Goal: Information Seeking & Learning: Check status

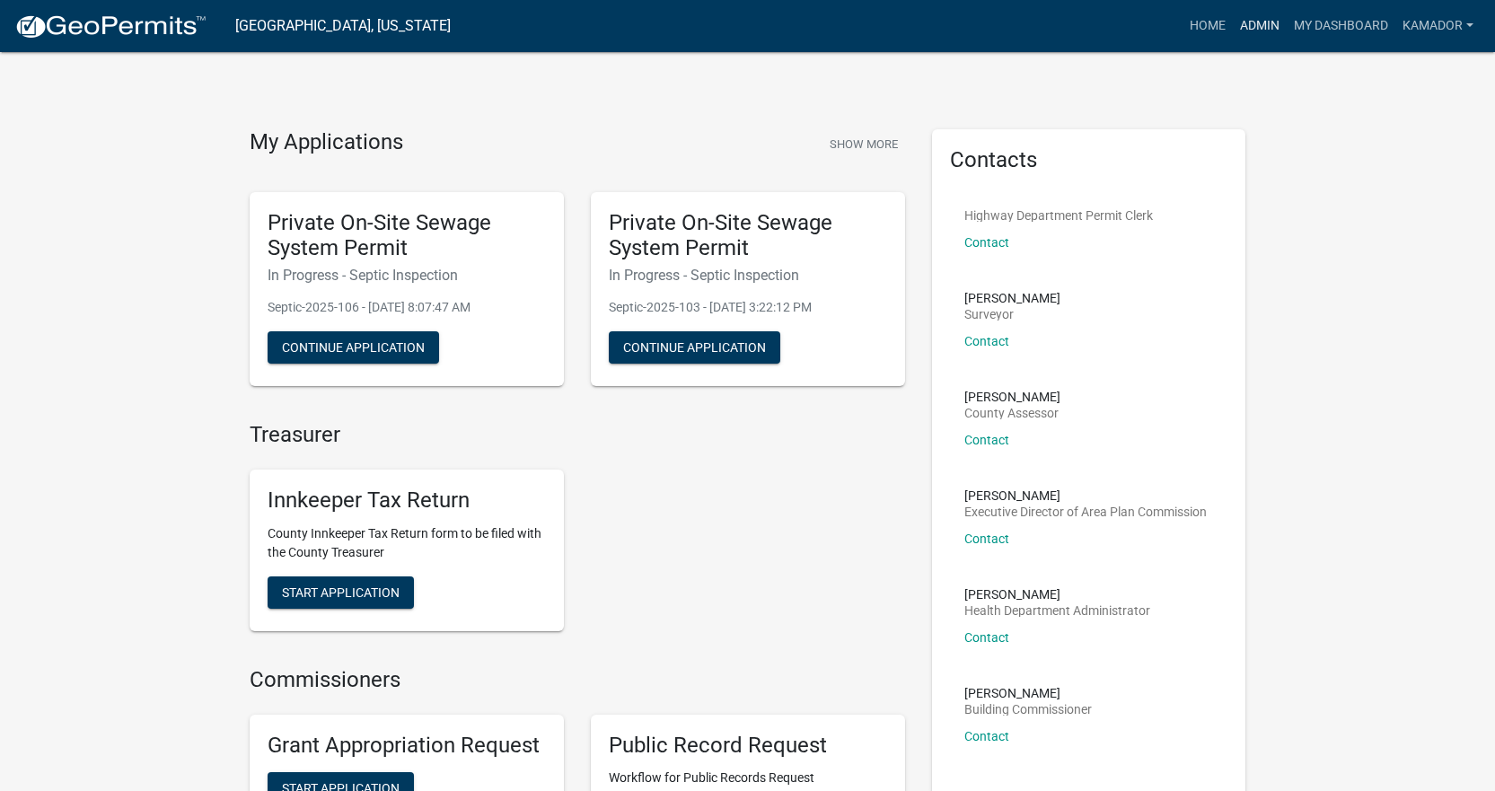
click at [1264, 17] on link "Admin" at bounding box center [1260, 26] width 54 height 34
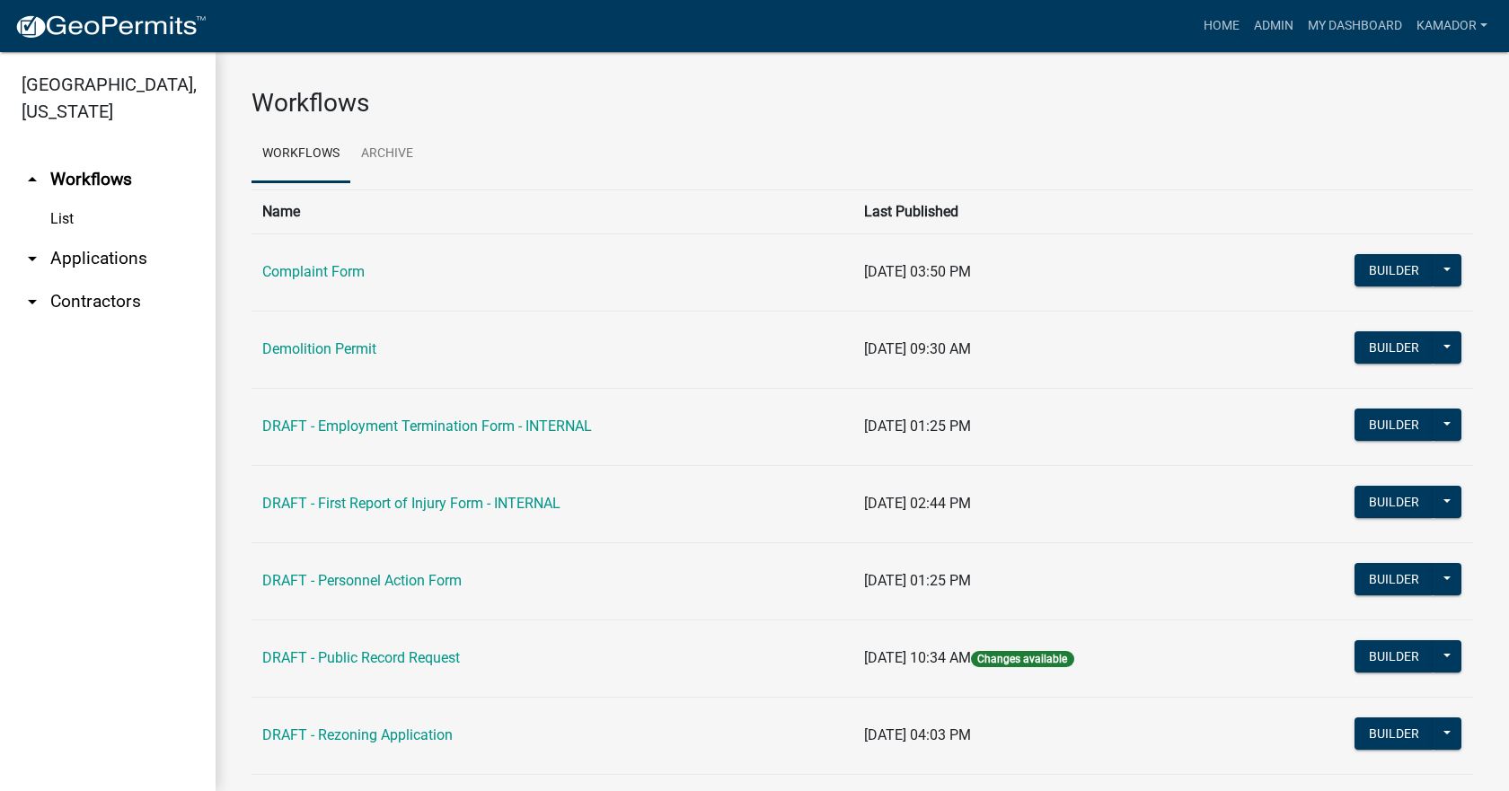
click at [101, 267] on link "arrow_drop_down Applications" at bounding box center [108, 258] width 216 height 43
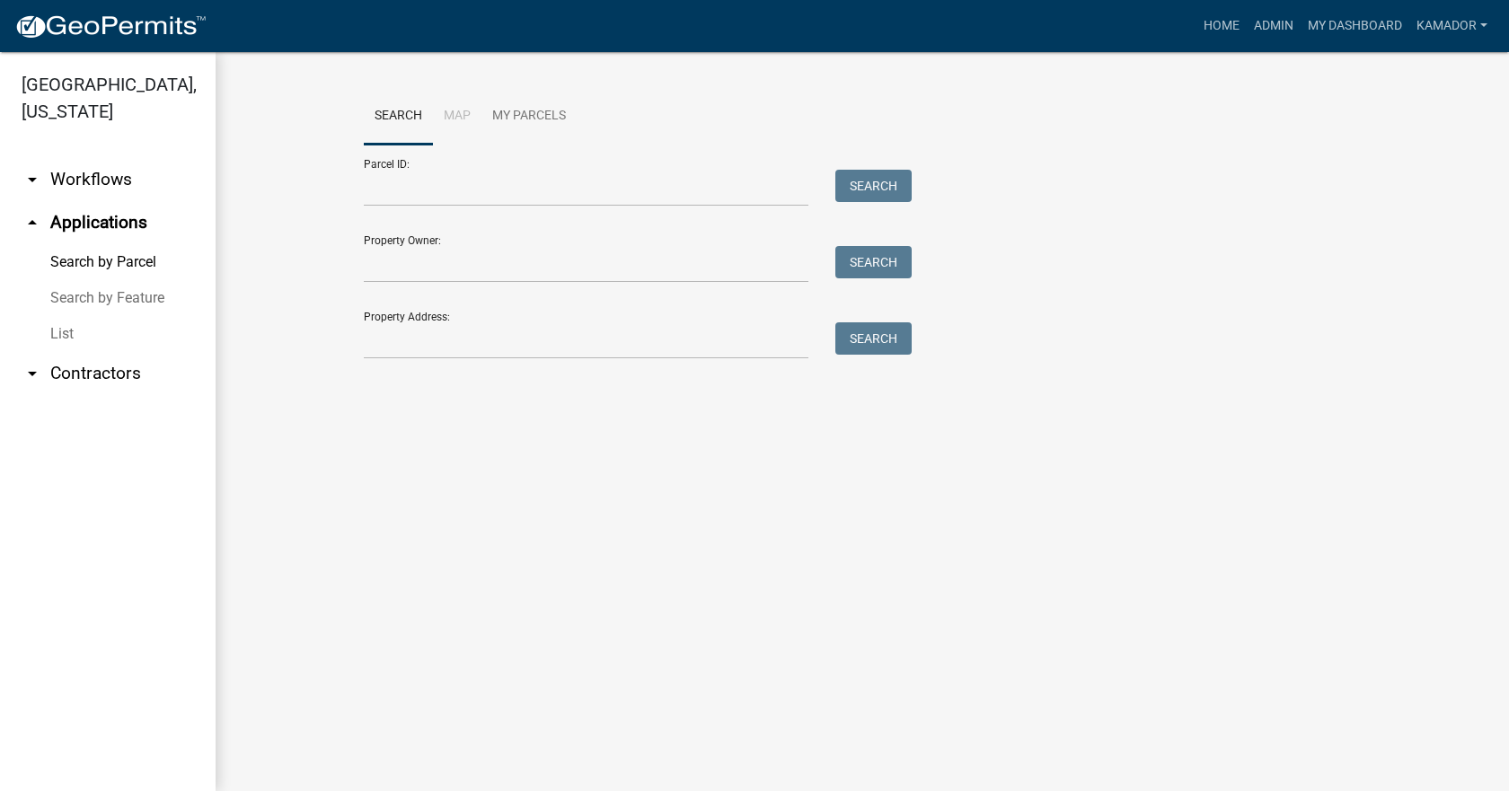
click at [116, 364] on link "arrow_drop_down Contractors" at bounding box center [108, 373] width 216 height 43
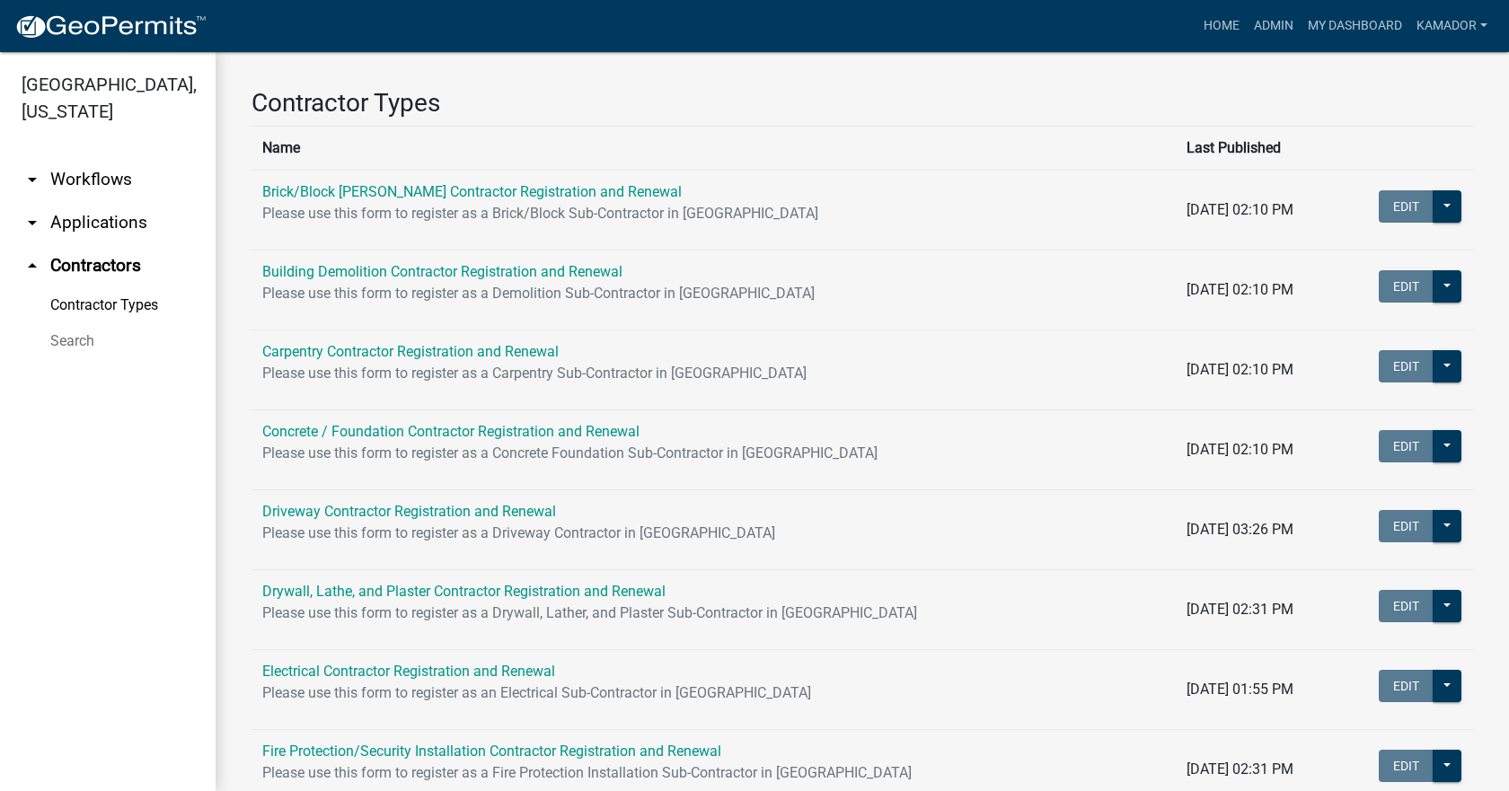
click at [69, 338] on link "Search" at bounding box center [108, 341] width 216 height 36
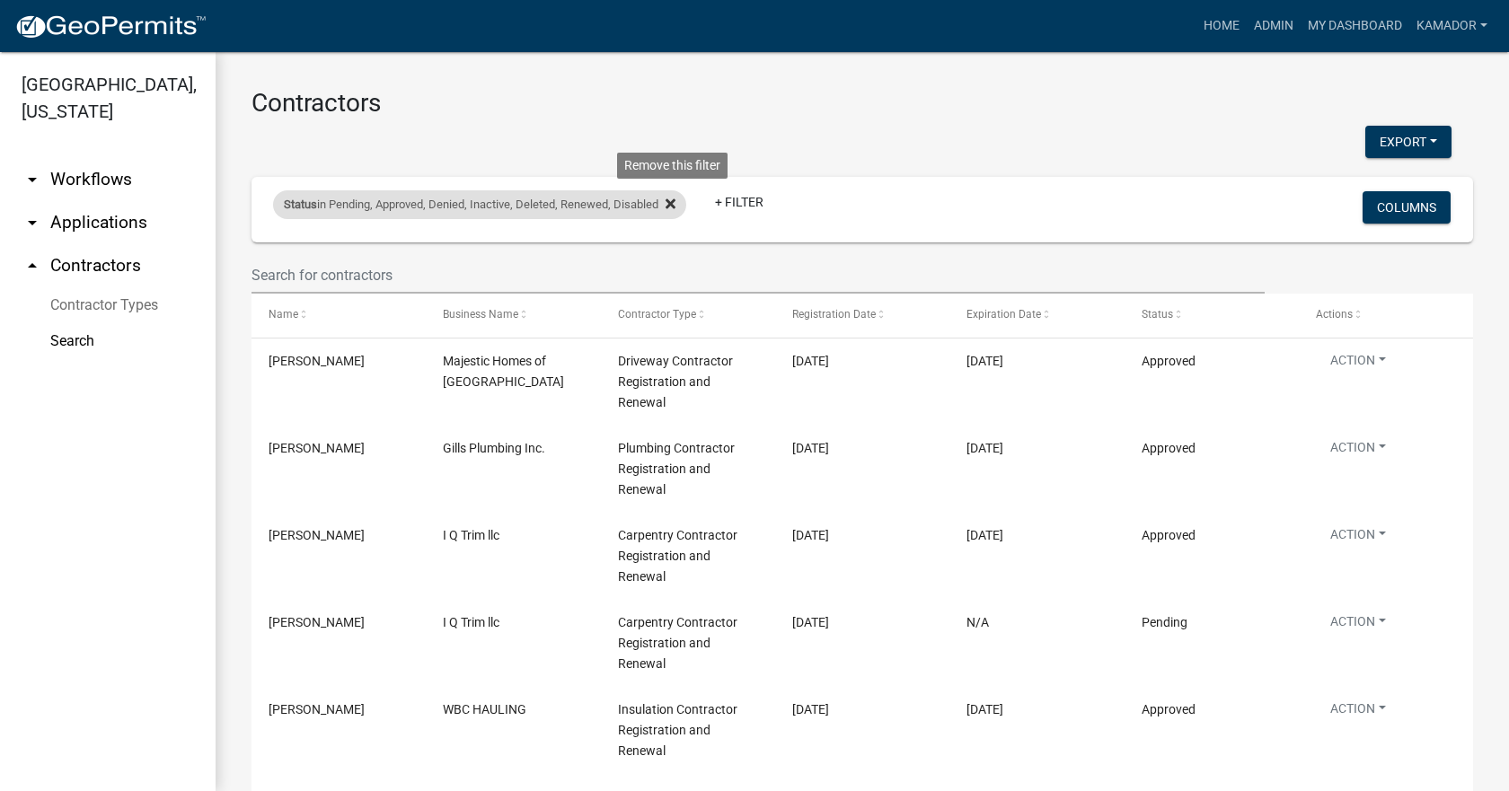
click at [675, 205] on icon at bounding box center [671, 203] width 10 height 10
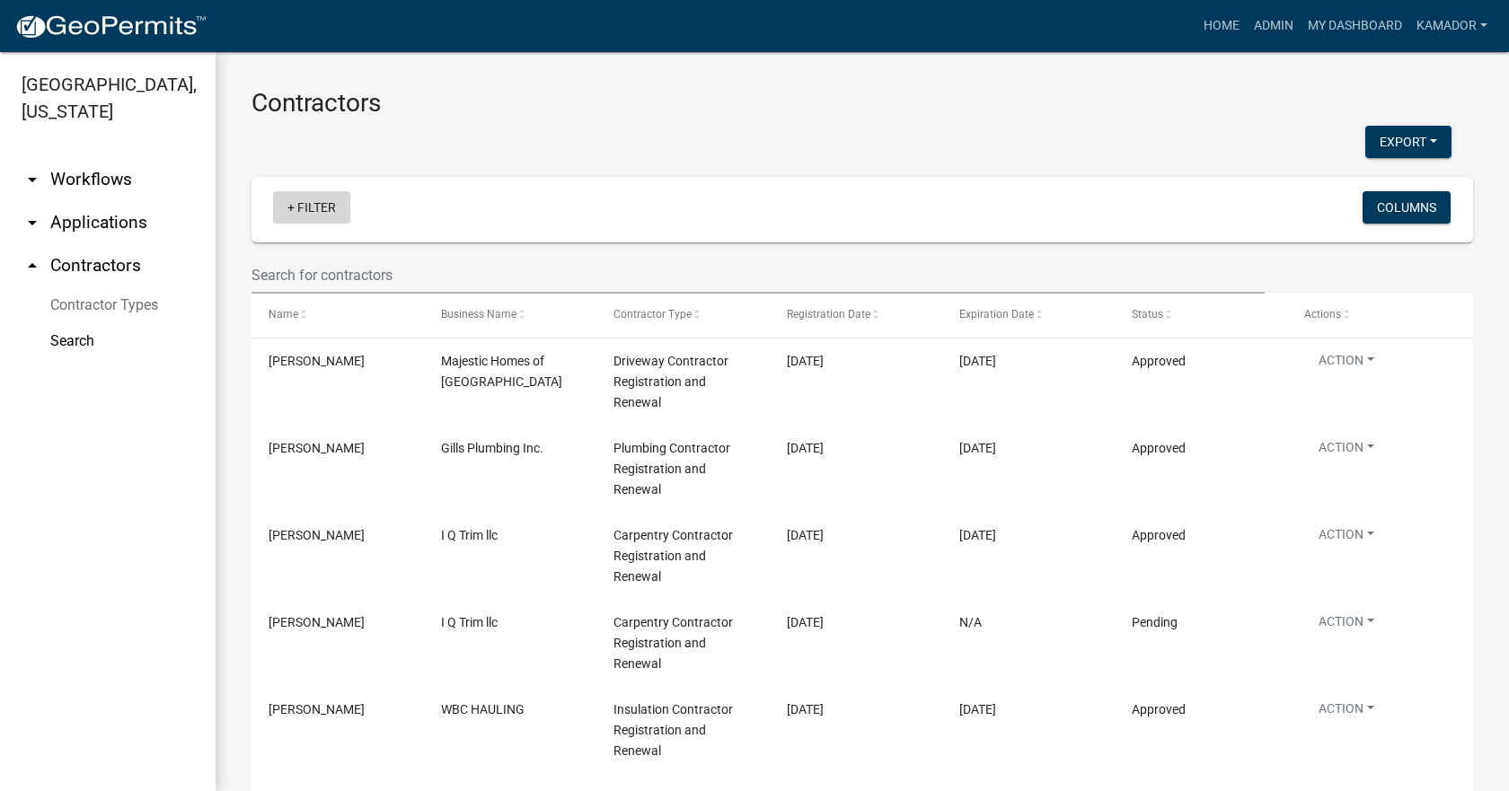
click at [300, 204] on link "+ Filter" at bounding box center [311, 207] width 77 height 32
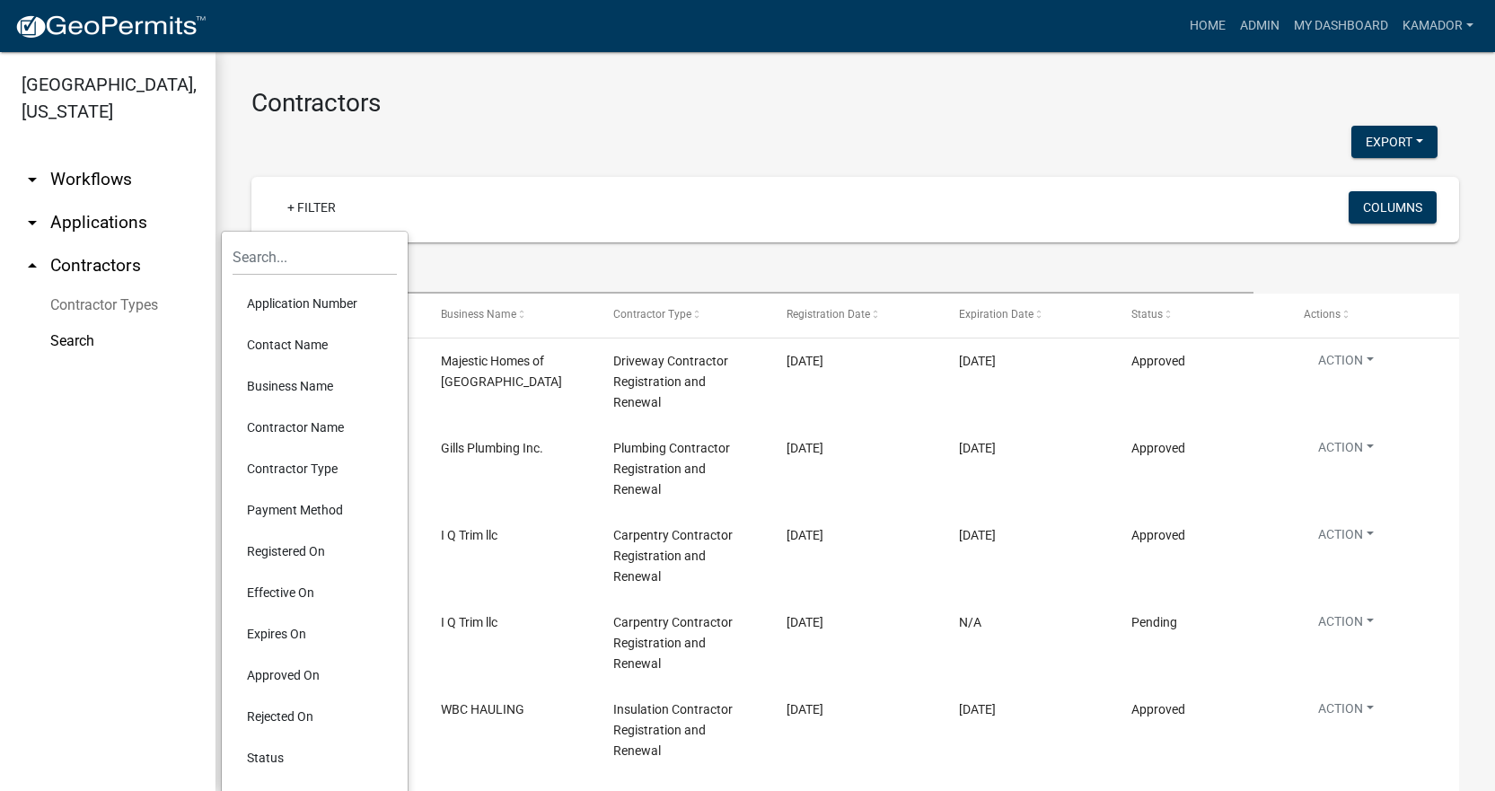
click at [333, 304] on li "Application Number" at bounding box center [315, 303] width 164 height 41
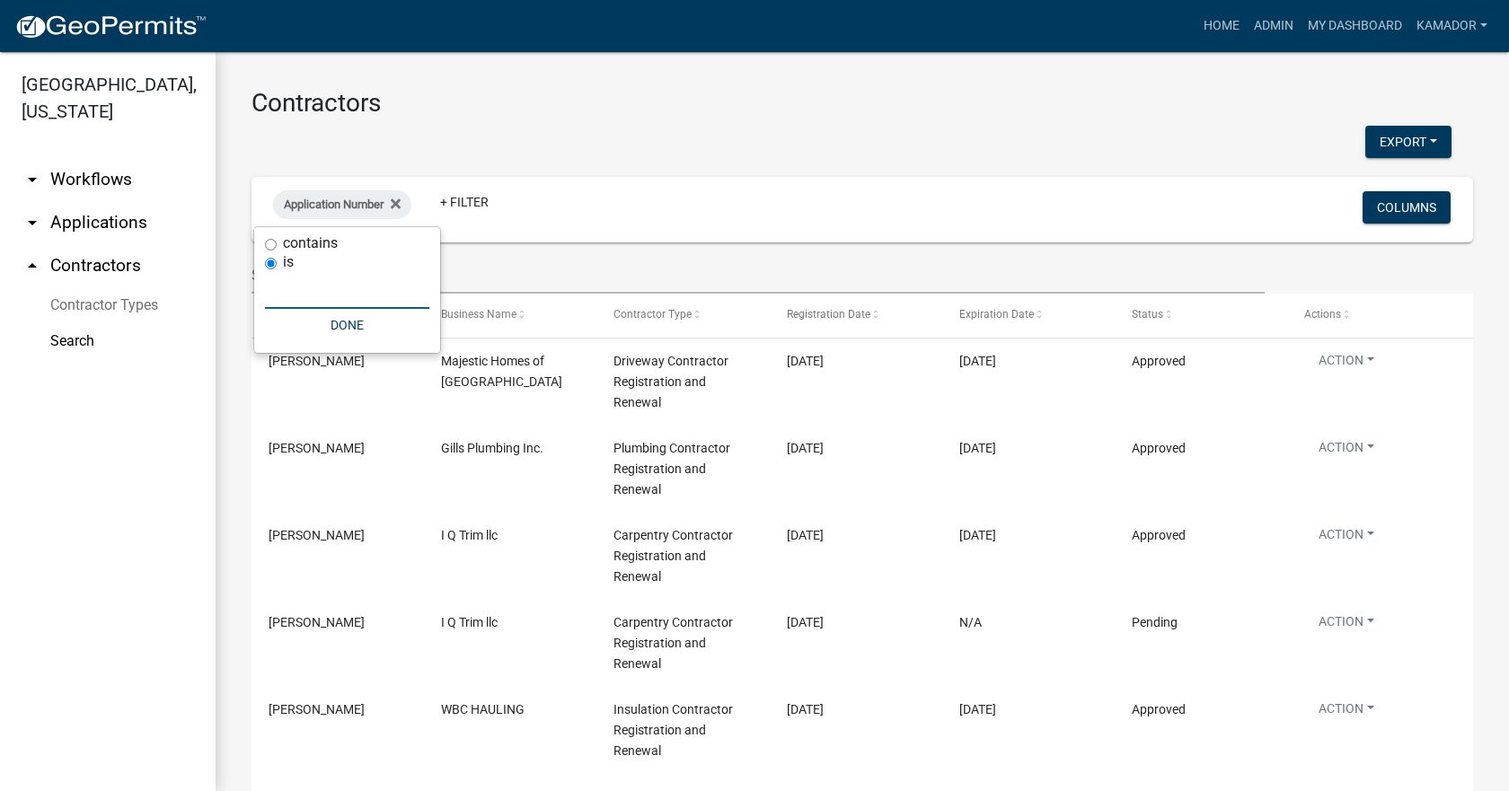
click at [339, 287] on input "text" at bounding box center [347, 290] width 164 height 37
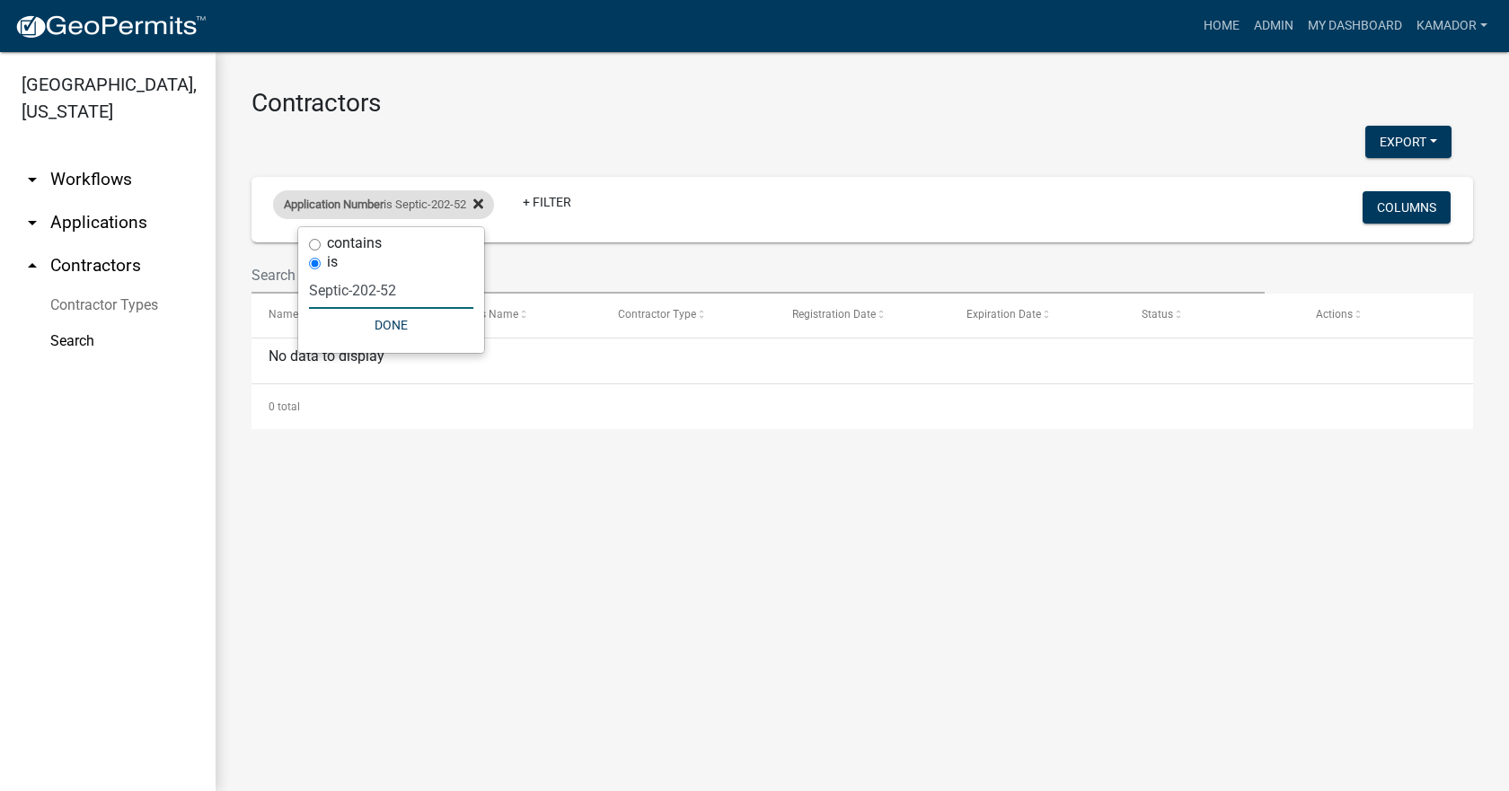
type input "Septic-202-52"
click at [483, 209] on icon at bounding box center [478, 204] width 10 height 14
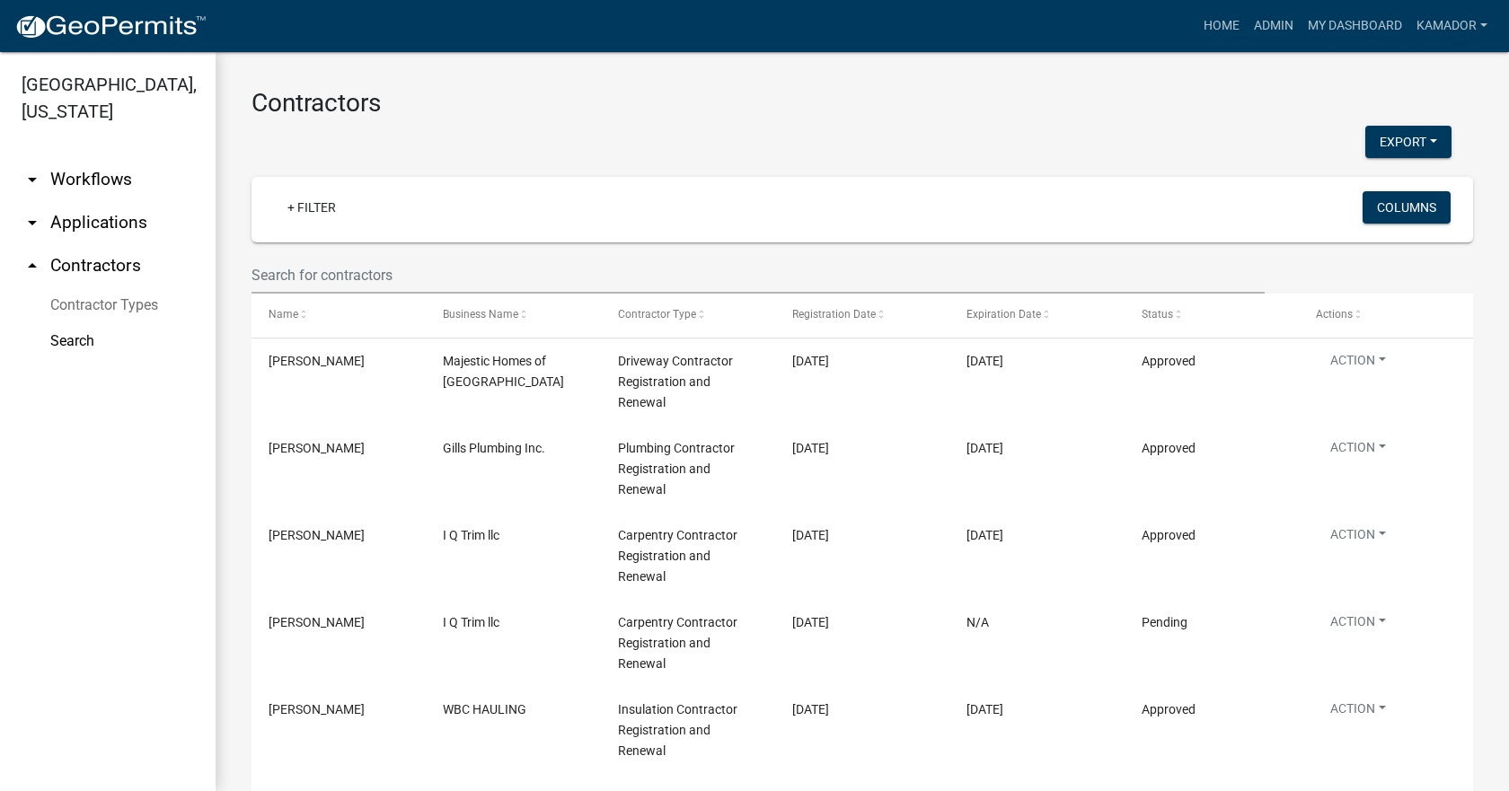
click at [69, 224] on link "arrow_drop_down Applications" at bounding box center [108, 222] width 216 height 43
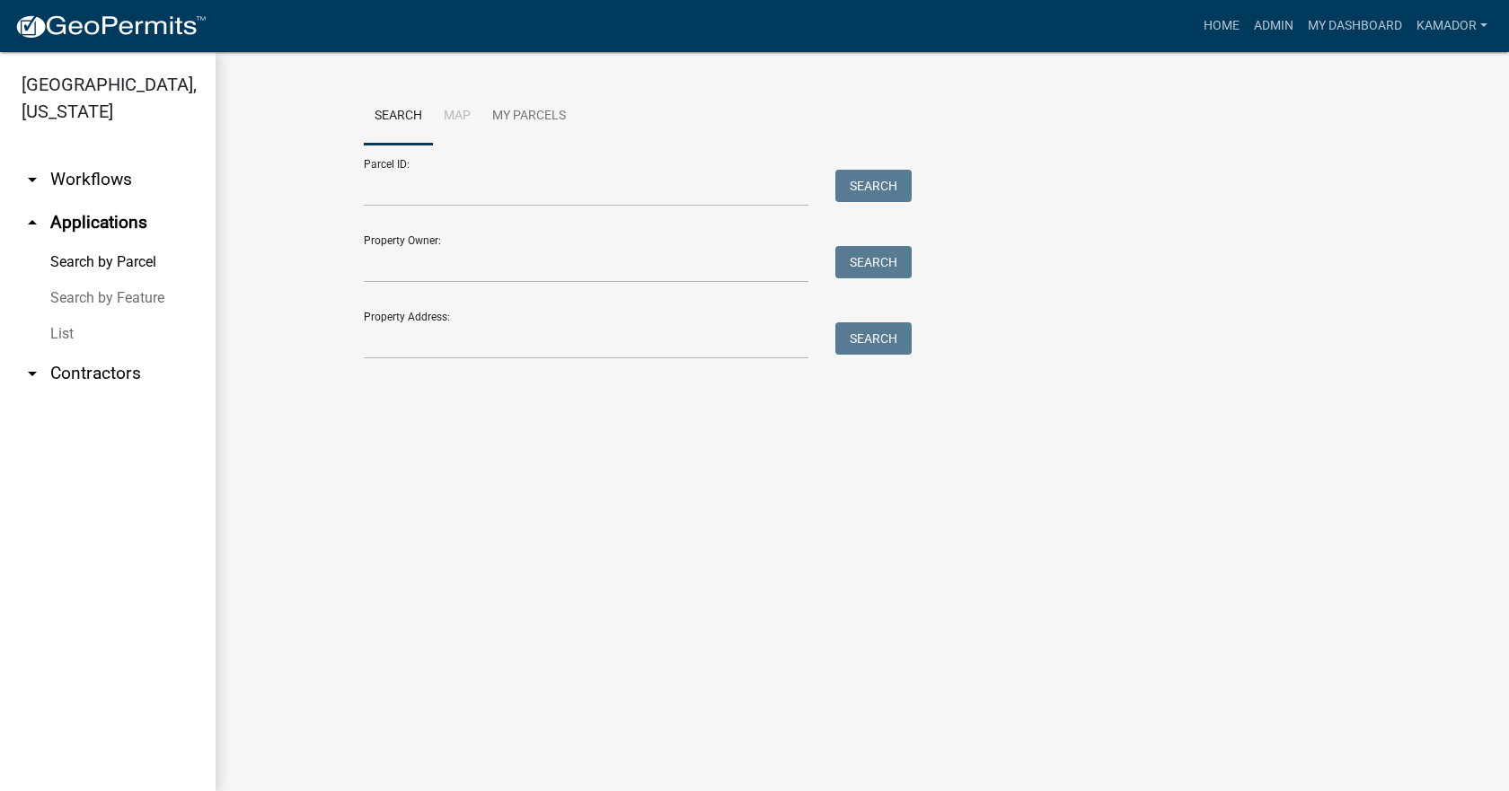
click at [60, 330] on link "List" at bounding box center [108, 334] width 216 height 36
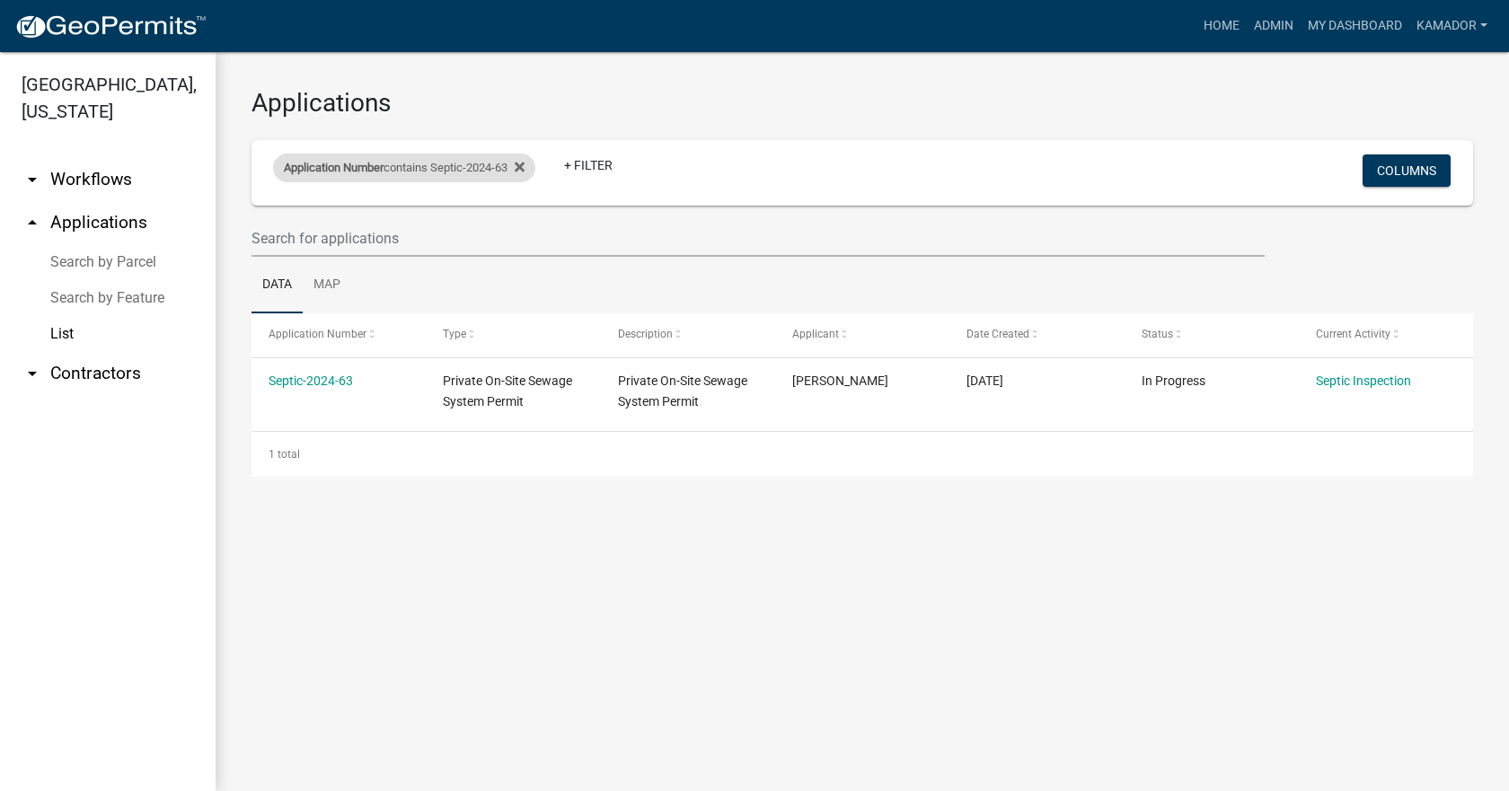
click at [463, 169] on div "Application Number contains Septic-2024-63" at bounding box center [404, 168] width 262 height 29
click at [406, 230] on input "Septic-2024-63" at bounding box center [412, 234] width 164 height 37
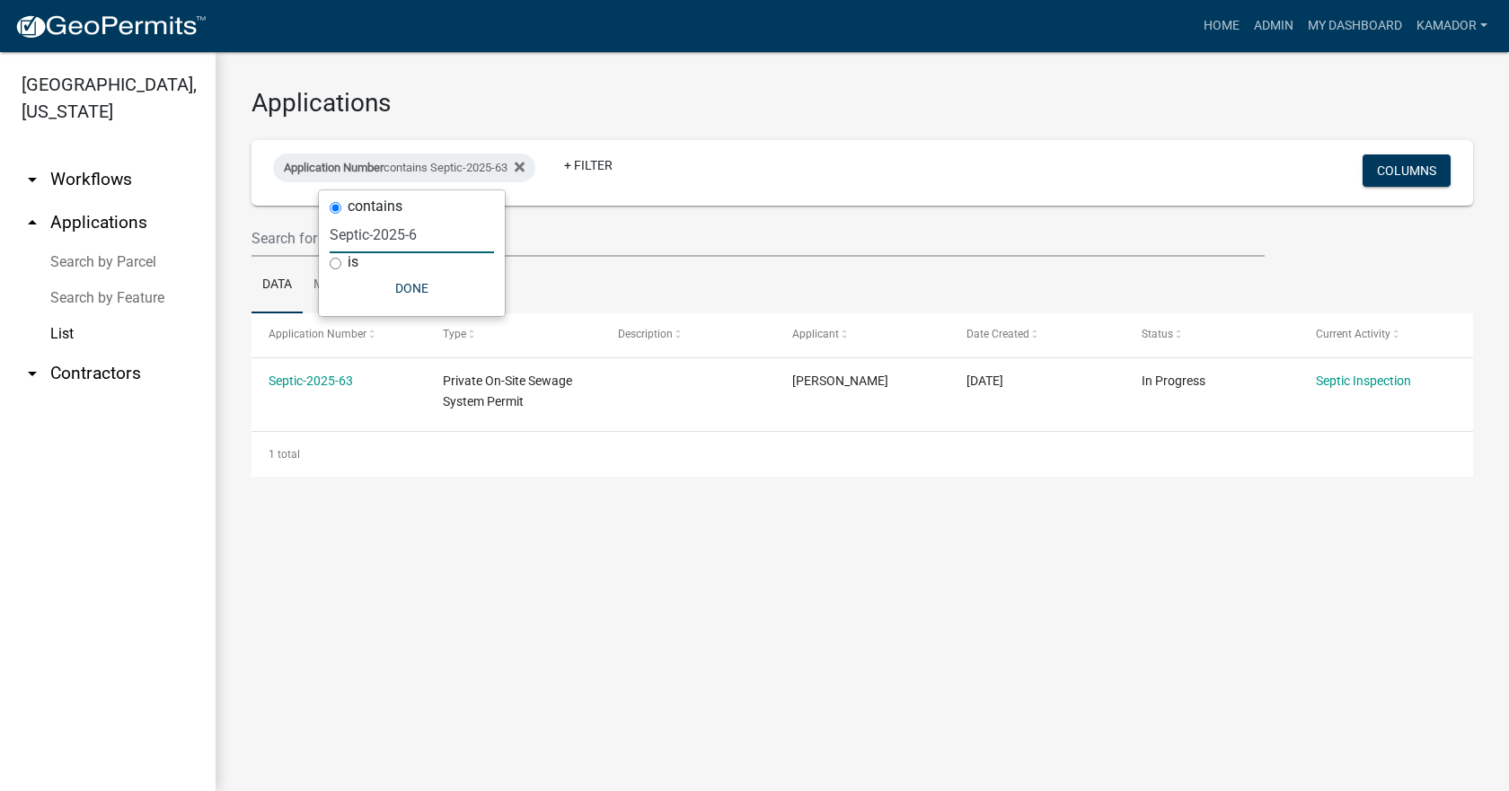
type input "Septic-2025-"
select select "3: 100"
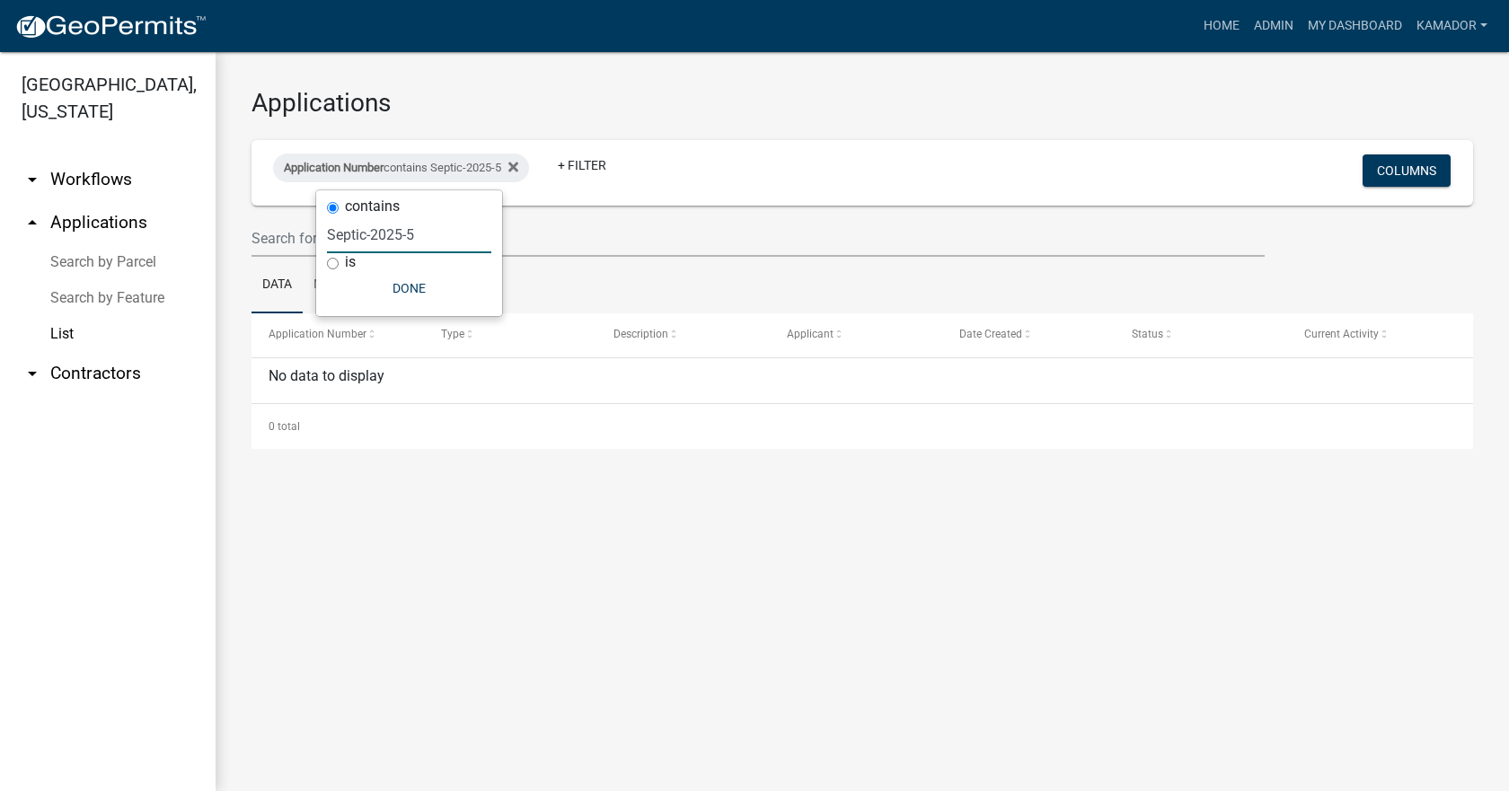
type input "Septic-2025-52"
select select "3: 100"
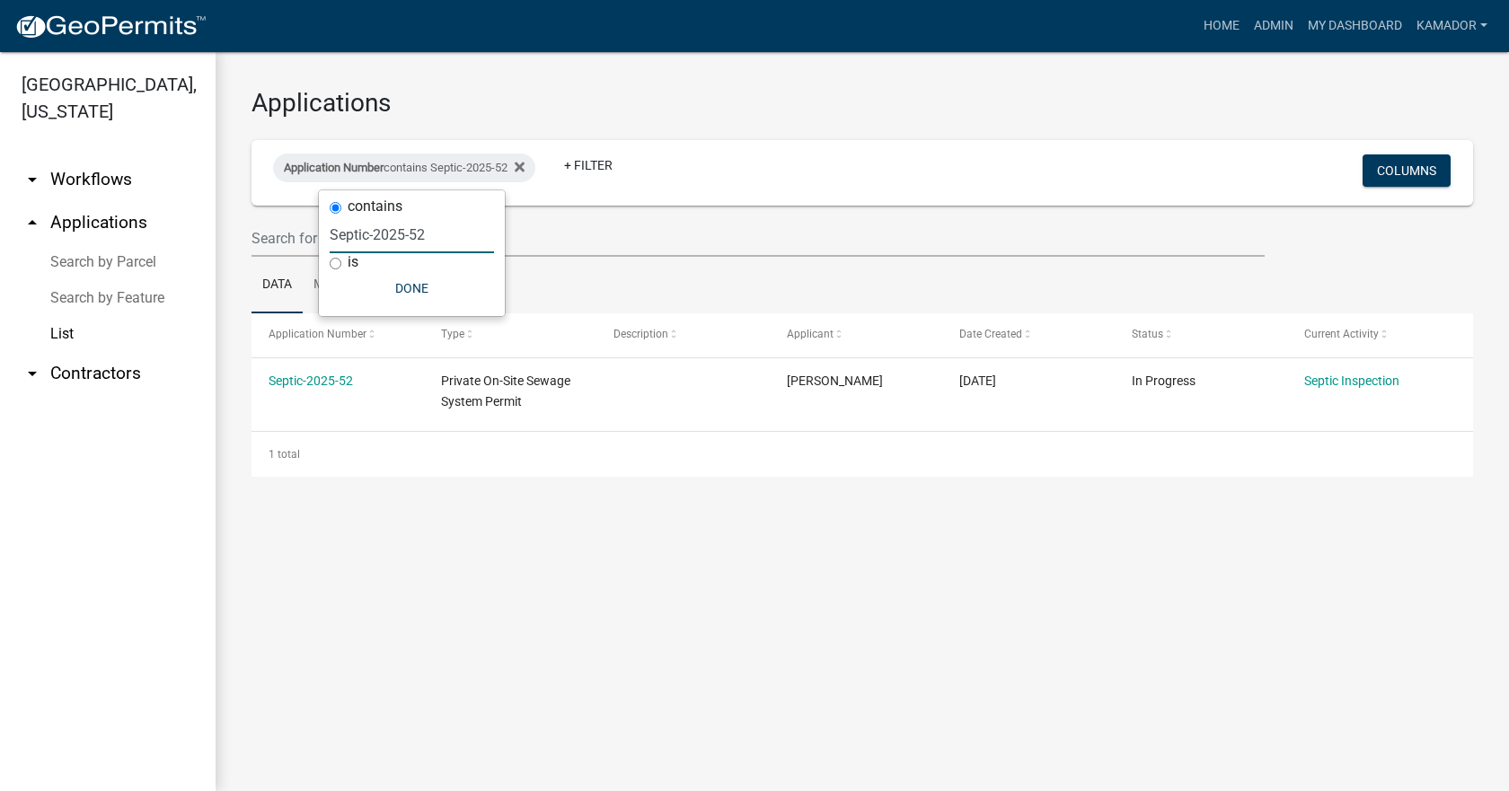
type input "Septic-2025-52"
click at [697, 112] on h3 "Applications" at bounding box center [861, 103] width 1221 height 31
